Goal: Task Accomplishment & Management: Manage account settings

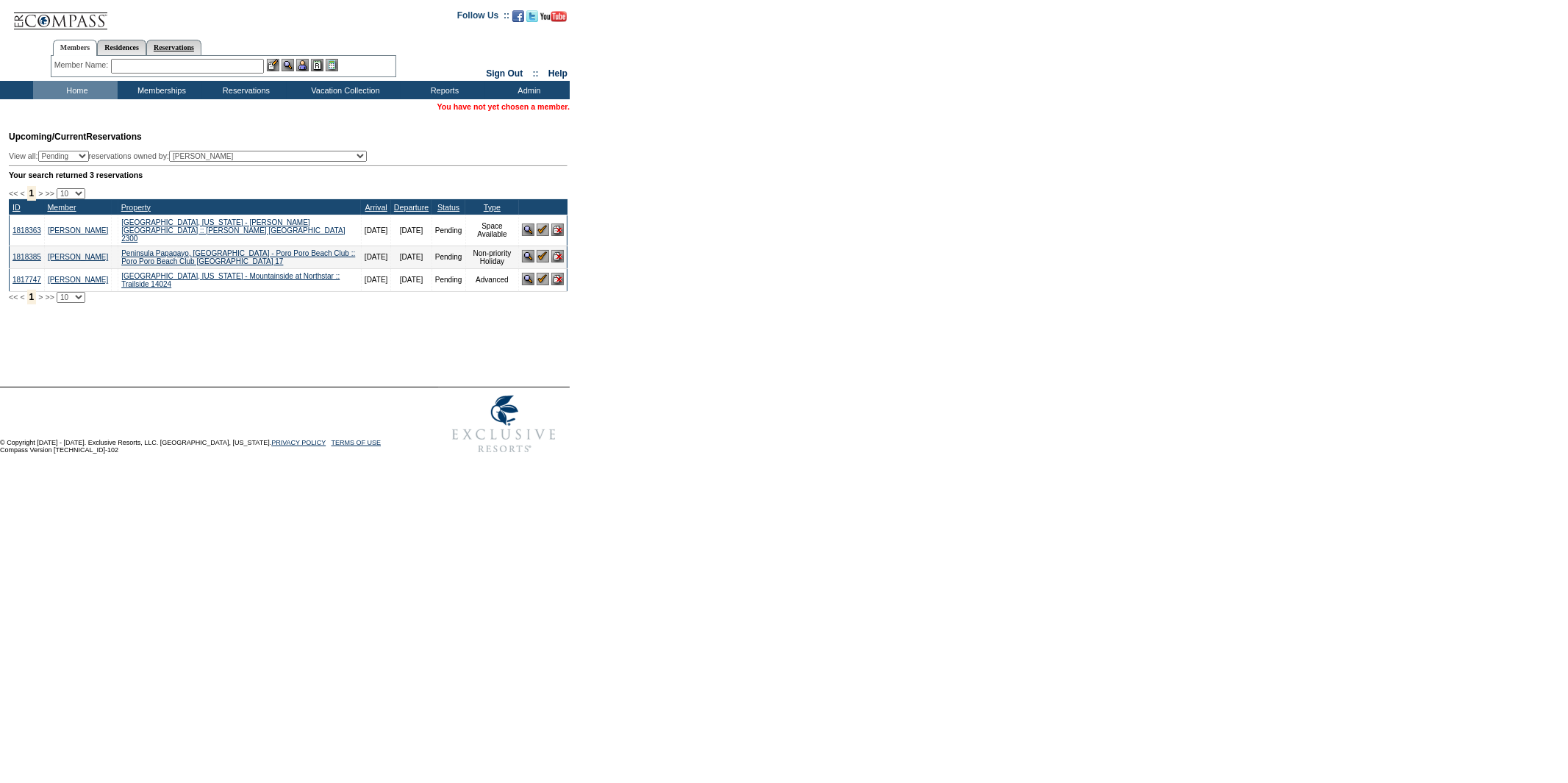
click at [198, 50] on link "Reservations" at bounding box center [174, 48] width 55 height 15
click at [140, 68] on input "text" at bounding box center [140, 66] width 65 height 14
paste input "1817360"
click at [188, 65] on img at bounding box center [181, 65] width 12 height 12
type input "1817360"
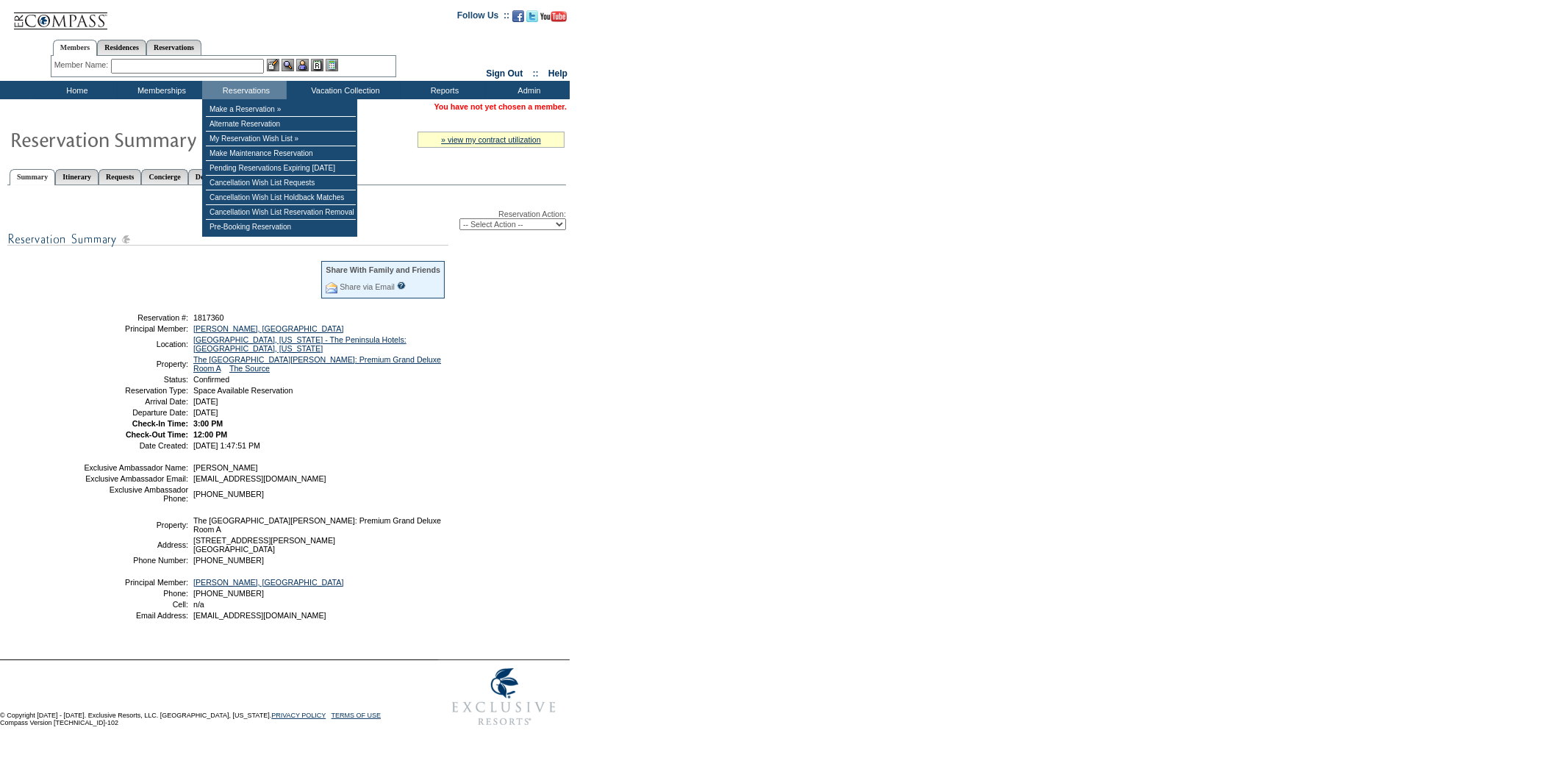
click at [468, 218] on select "-- Select Action -- Modify Reservation Dates Modify Reservation Cost Modify Occ…" at bounding box center [513, 224] width 107 height 11
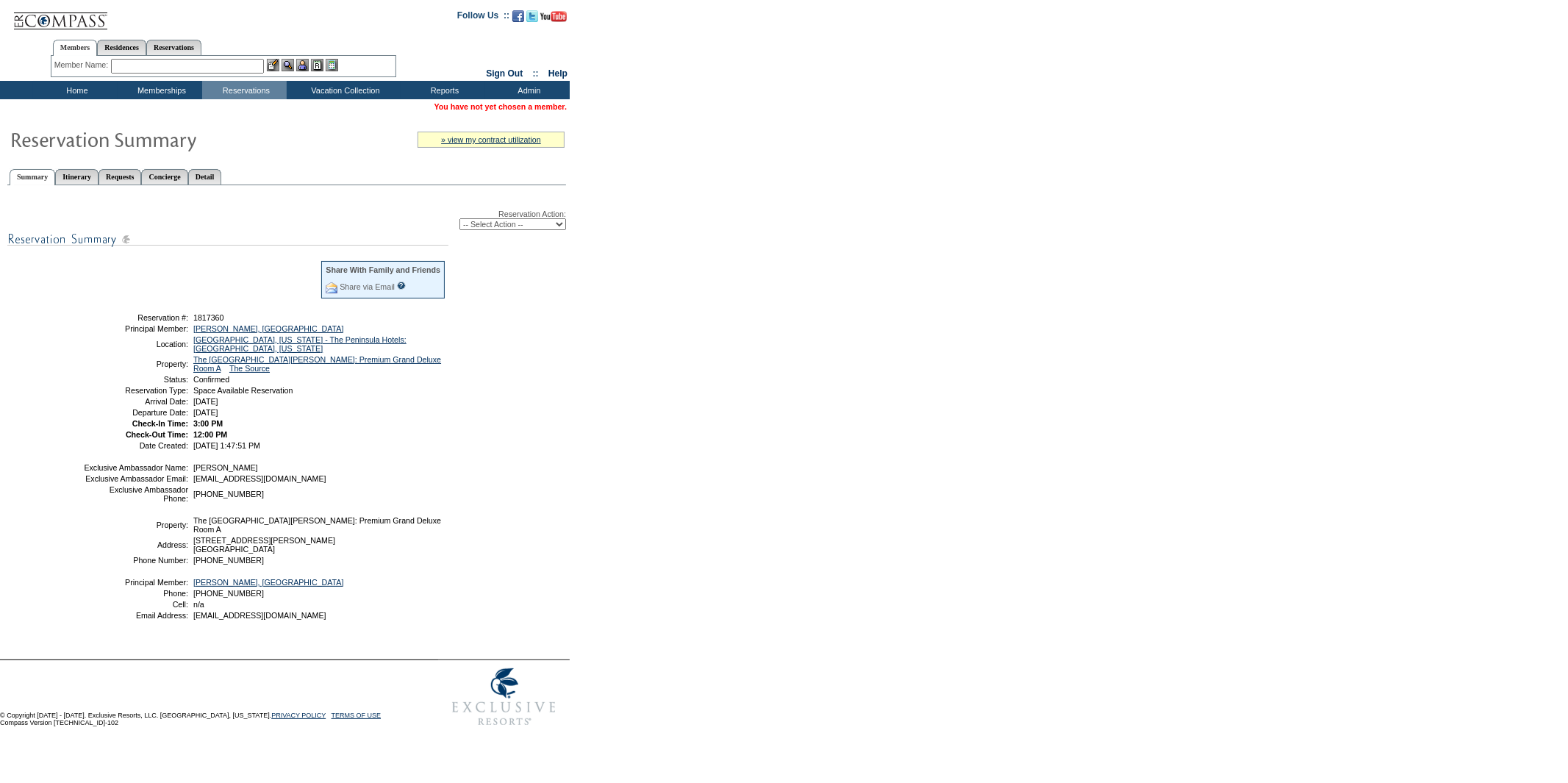
select select "CancelRes"
click at [459, 218] on select "-- Select Action -- Modify Reservation Dates Modify Reservation Cost Modify Occ…" at bounding box center [513, 224] width 107 height 11
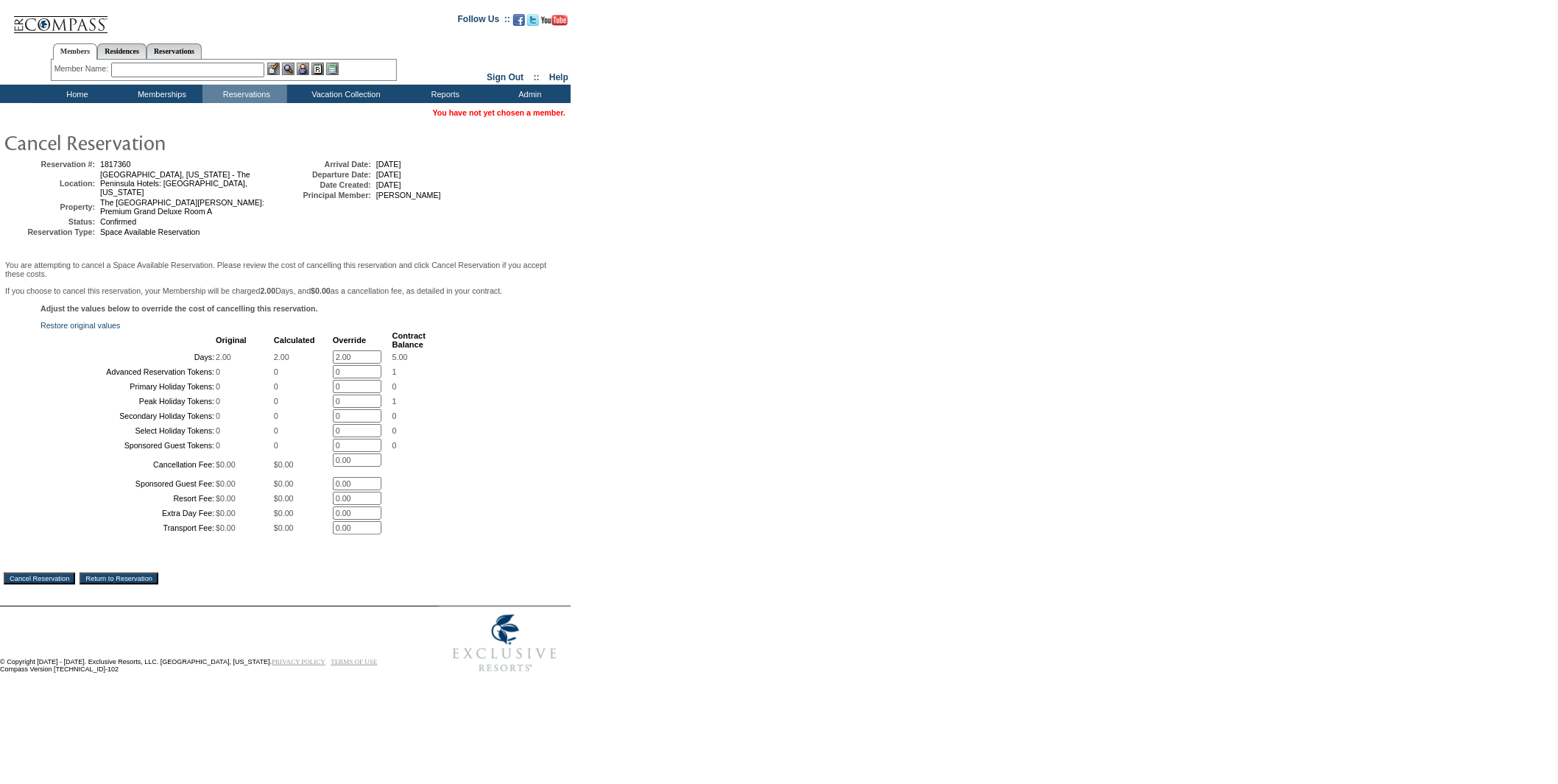
drag, startPoint x: 351, startPoint y: 356, endPoint x: 327, endPoint y: 355, distance: 24.0
click at [333, 355] on input "2.00" at bounding box center [357, 357] width 49 height 13
type input "0"
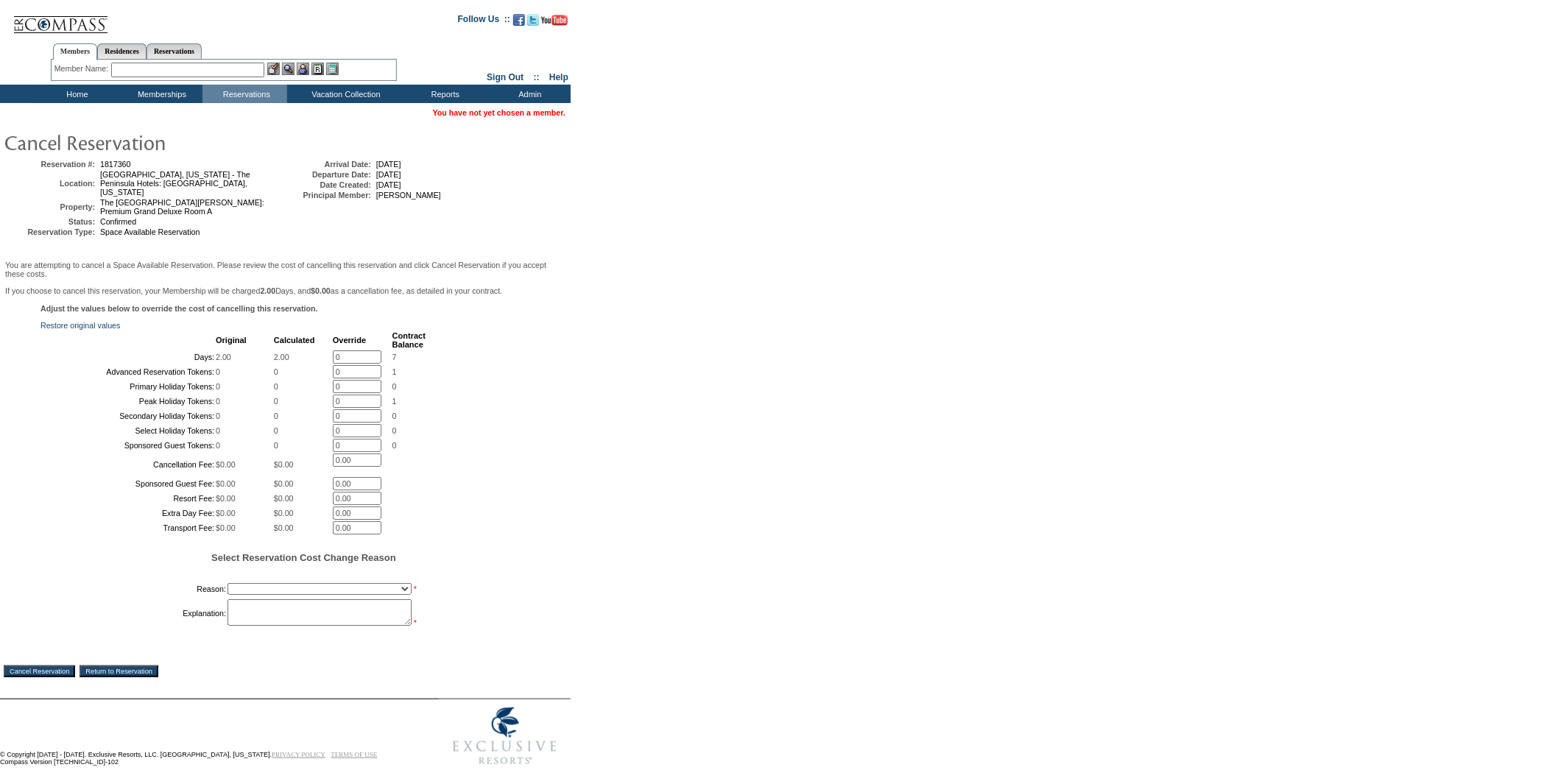
click at [553, 342] on div "Adjust the values below to override the cost of cancelling this reservation. Re…" at bounding box center [285, 474] width 563 height 340
click at [270, 595] on select "Creating Continuous Stay Days Booked After Cancellation Experiential / Hotel / …" at bounding box center [319, 588] width 184 height 11
select select "1023"
click at [227, 595] on select "Creating Continuous Stay Days Booked After Cancellation Experiential / Hotel / …" at bounding box center [319, 588] width 184 height 11
click at [253, 626] on textarea at bounding box center [319, 612] width 184 height 27
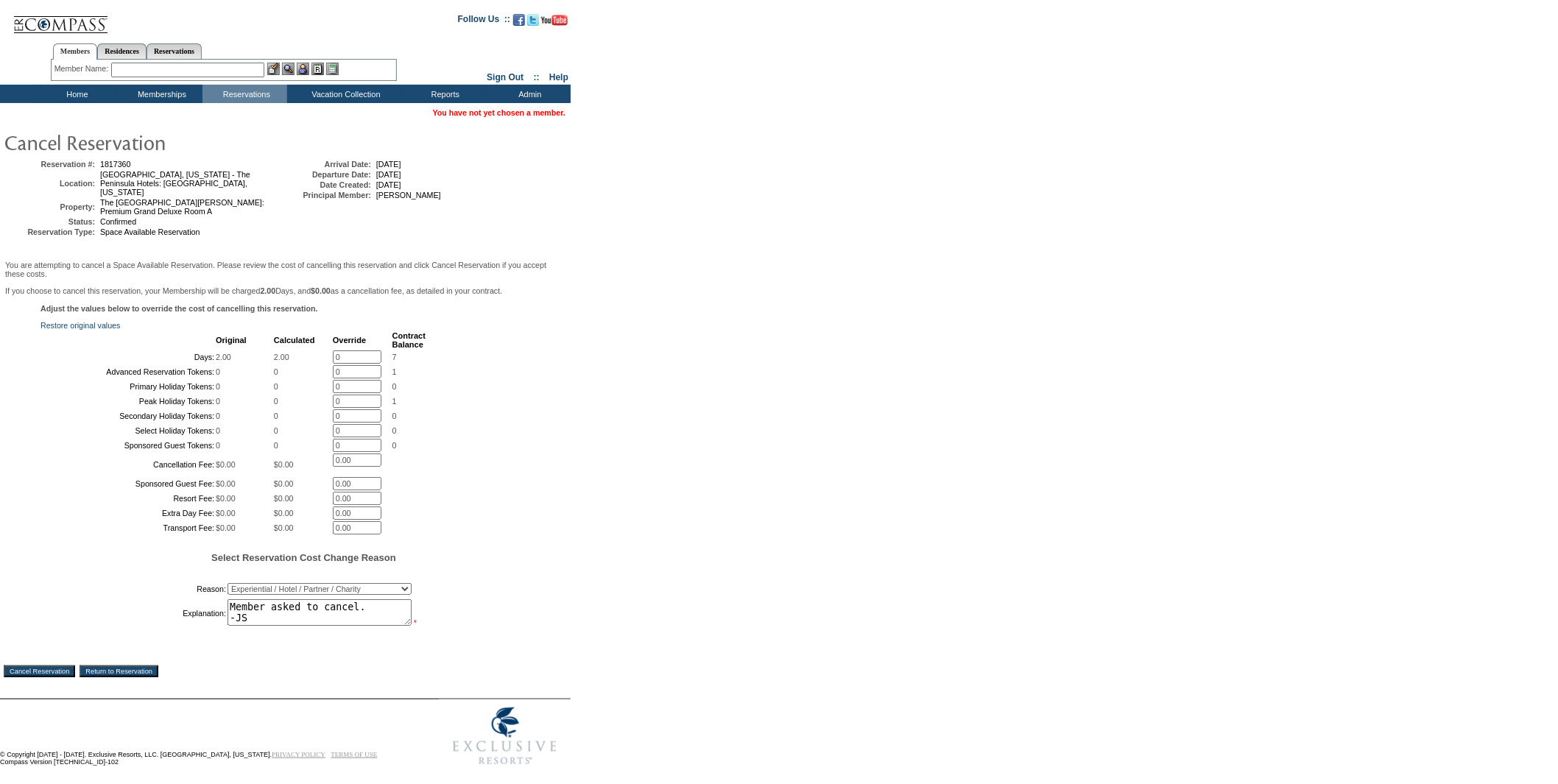
type textarea "Member asked to cancel. -JS"
click at [655, 509] on form "Follow Us ::" at bounding box center [777, 388] width 1553 height 770
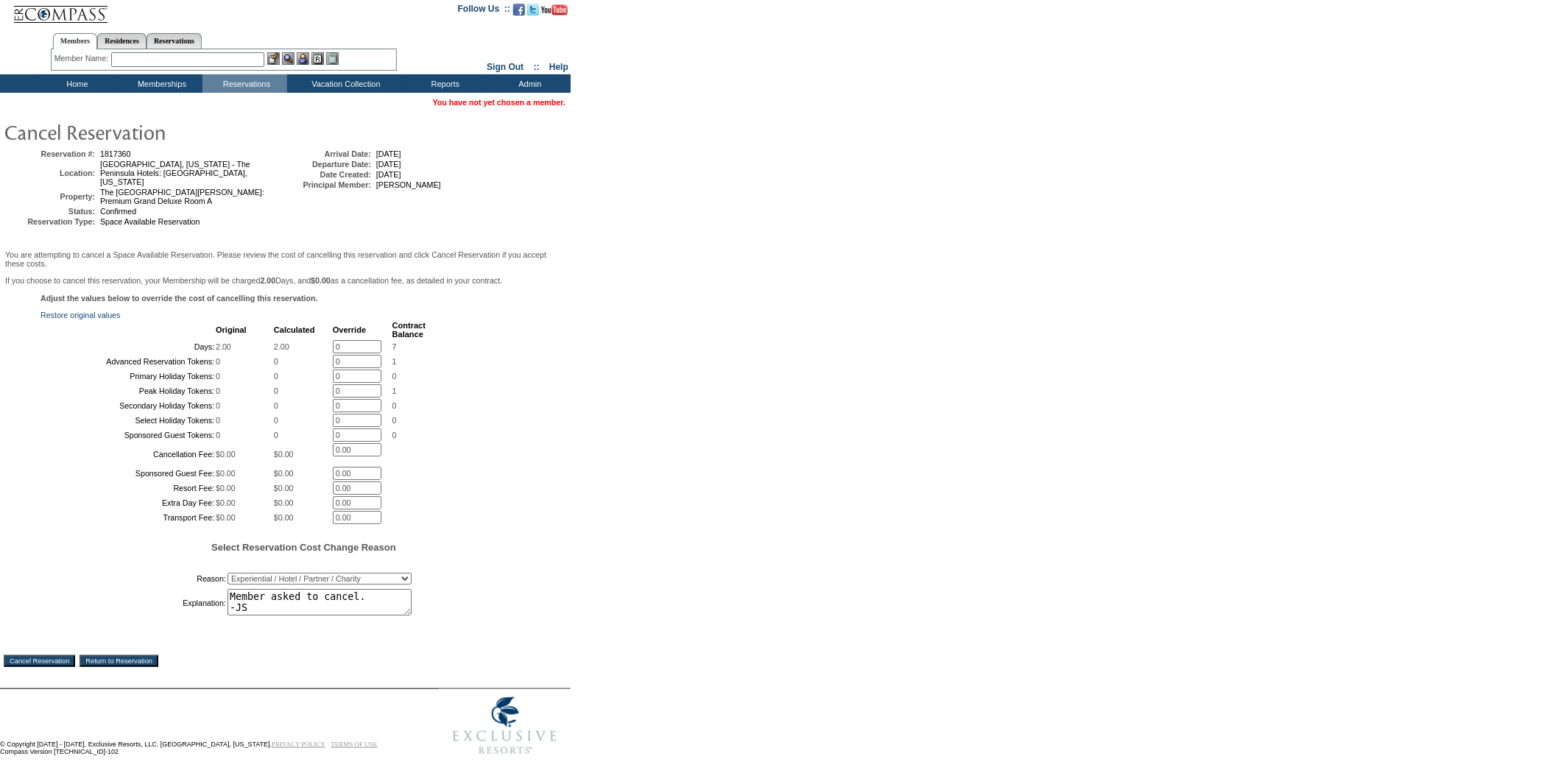
scroll to position [82, 0]
click at [52, 667] on input "Cancel Reservation" at bounding box center [39, 661] width 72 height 11
